Goal: Check status: Check status

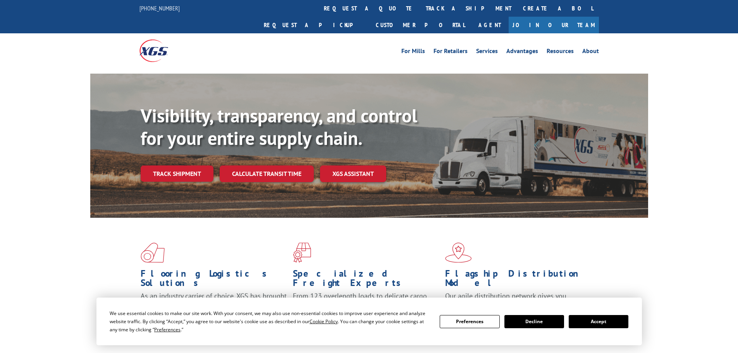
click at [609, 325] on button "Accept" at bounding box center [599, 321] width 60 height 13
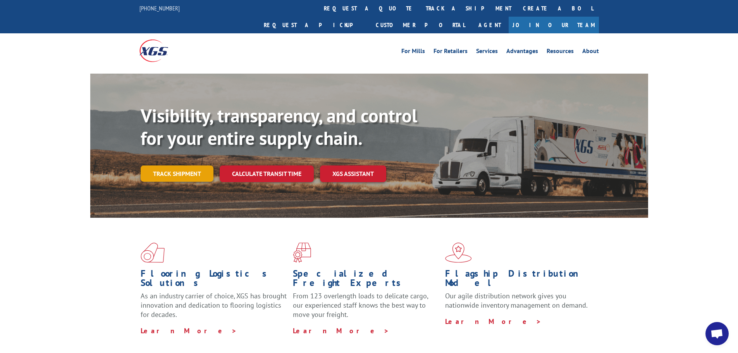
click at [192, 165] on link "Track shipment" at bounding box center [177, 173] width 73 height 16
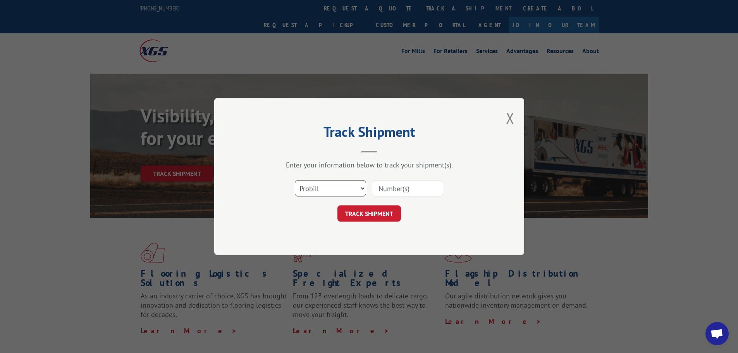
click at [334, 193] on select "Select category... Probill BOL PO" at bounding box center [330, 188] width 71 height 16
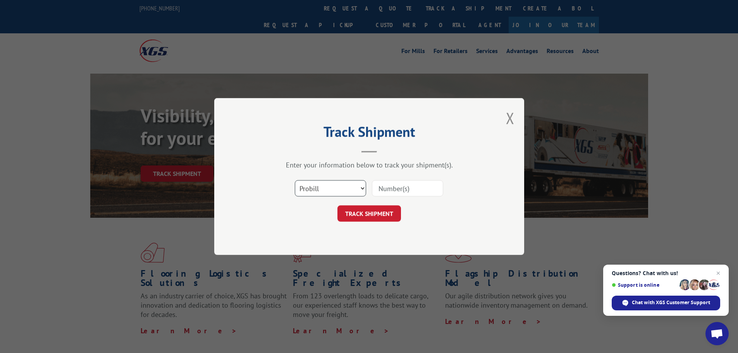
select select "bol"
click at [295, 180] on select "Select category... Probill BOL PO" at bounding box center [330, 188] width 71 height 16
click at [395, 190] on input at bounding box center [407, 188] width 71 height 16
paste input "6006838"
type input "6006838"
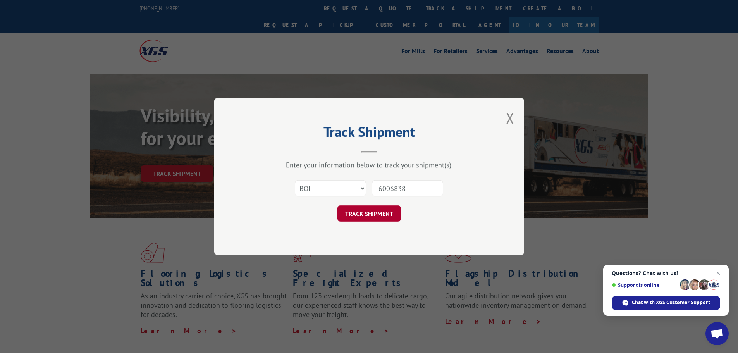
click at [368, 219] on button "TRACK SHIPMENT" at bounding box center [369, 213] width 64 height 16
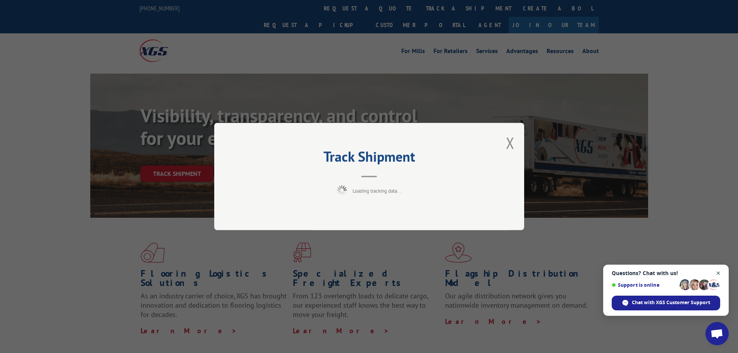
click at [718, 273] on span "Open chat" at bounding box center [718, 273] width 10 height 10
